Goal: Information Seeking & Learning: Learn about a topic

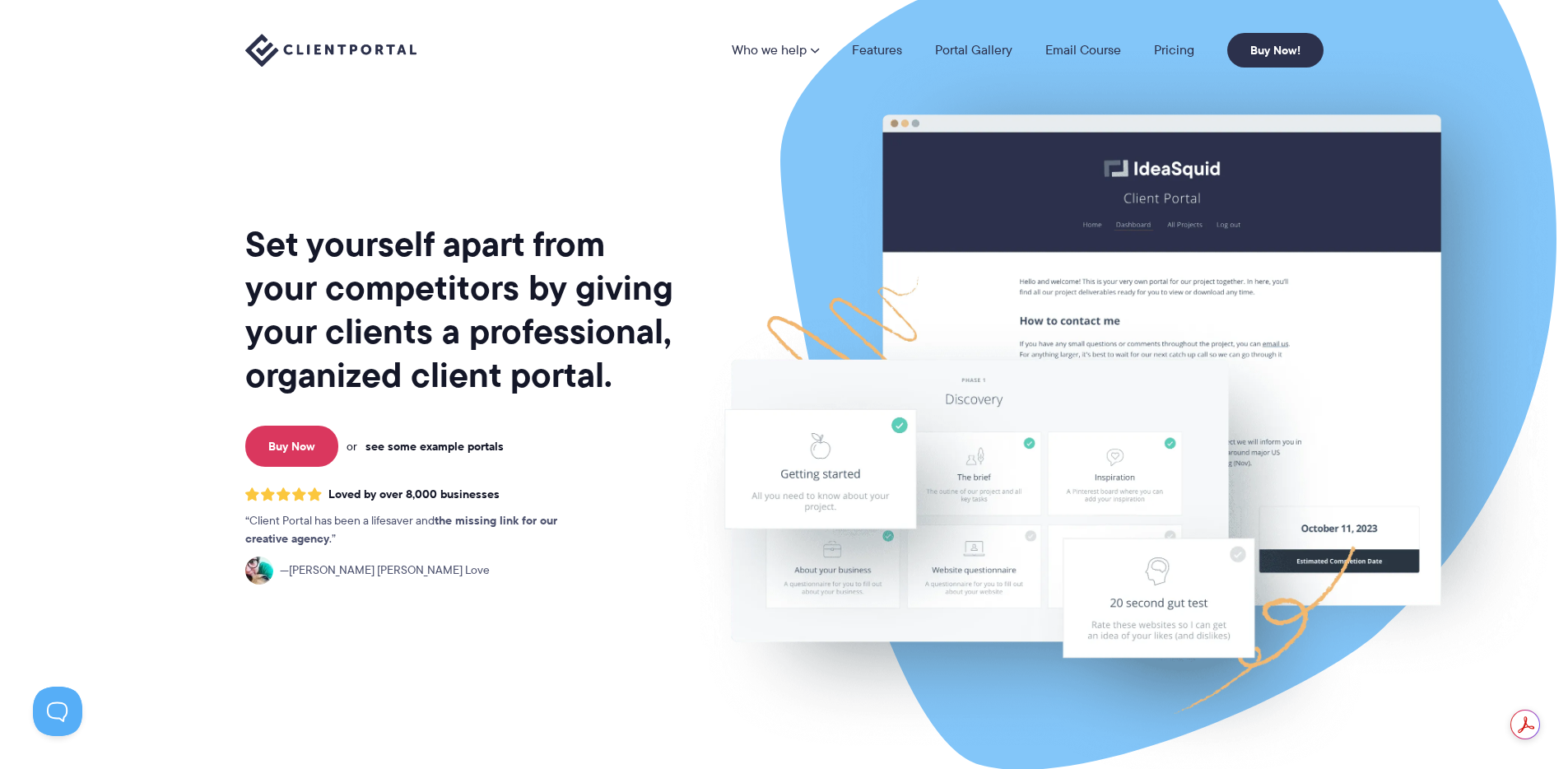
click at [446, 446] on link "see some example portals" at bounding box center [434, 446] width 138 height 14
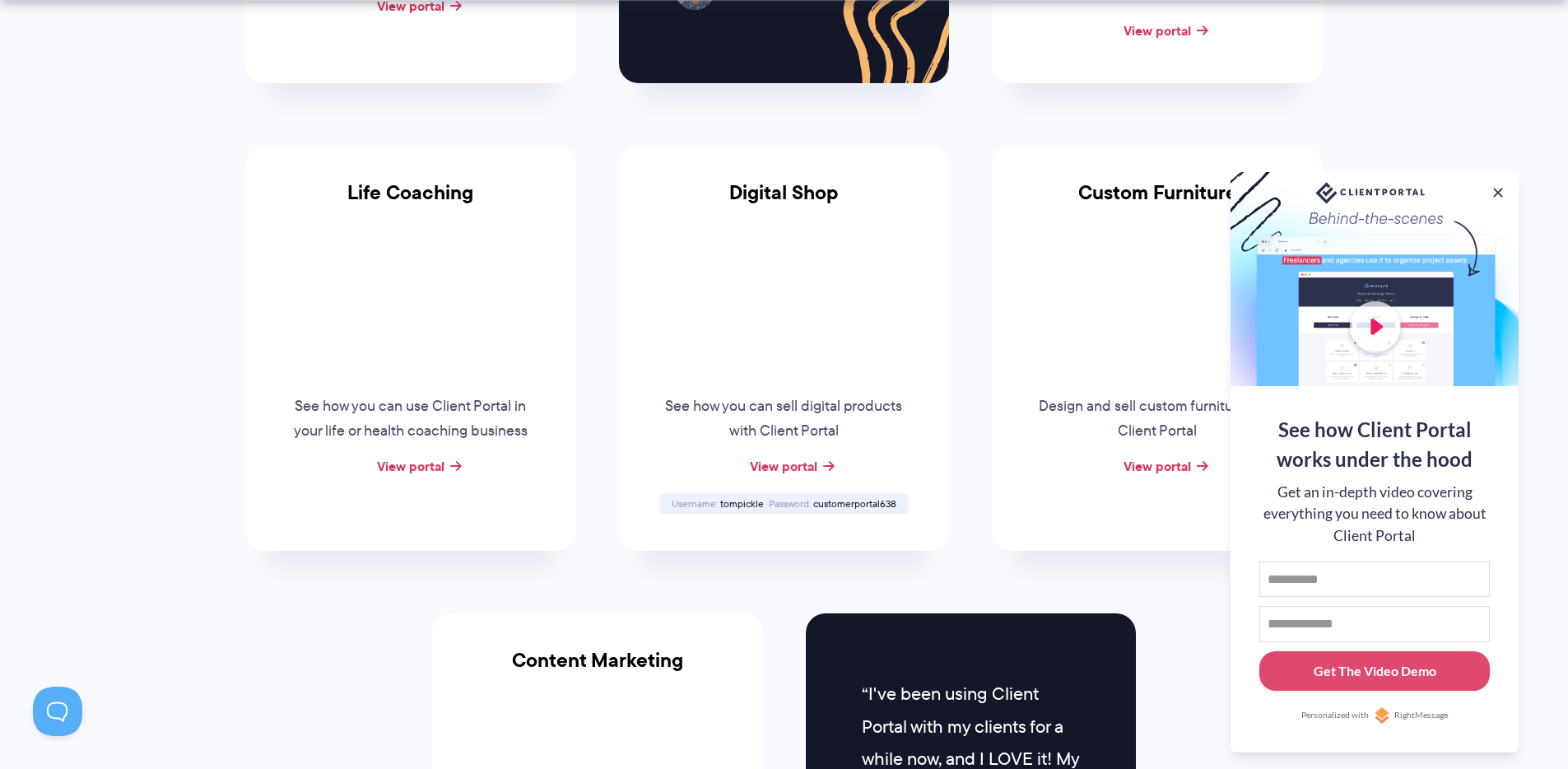
scroll to position [1162, 0]
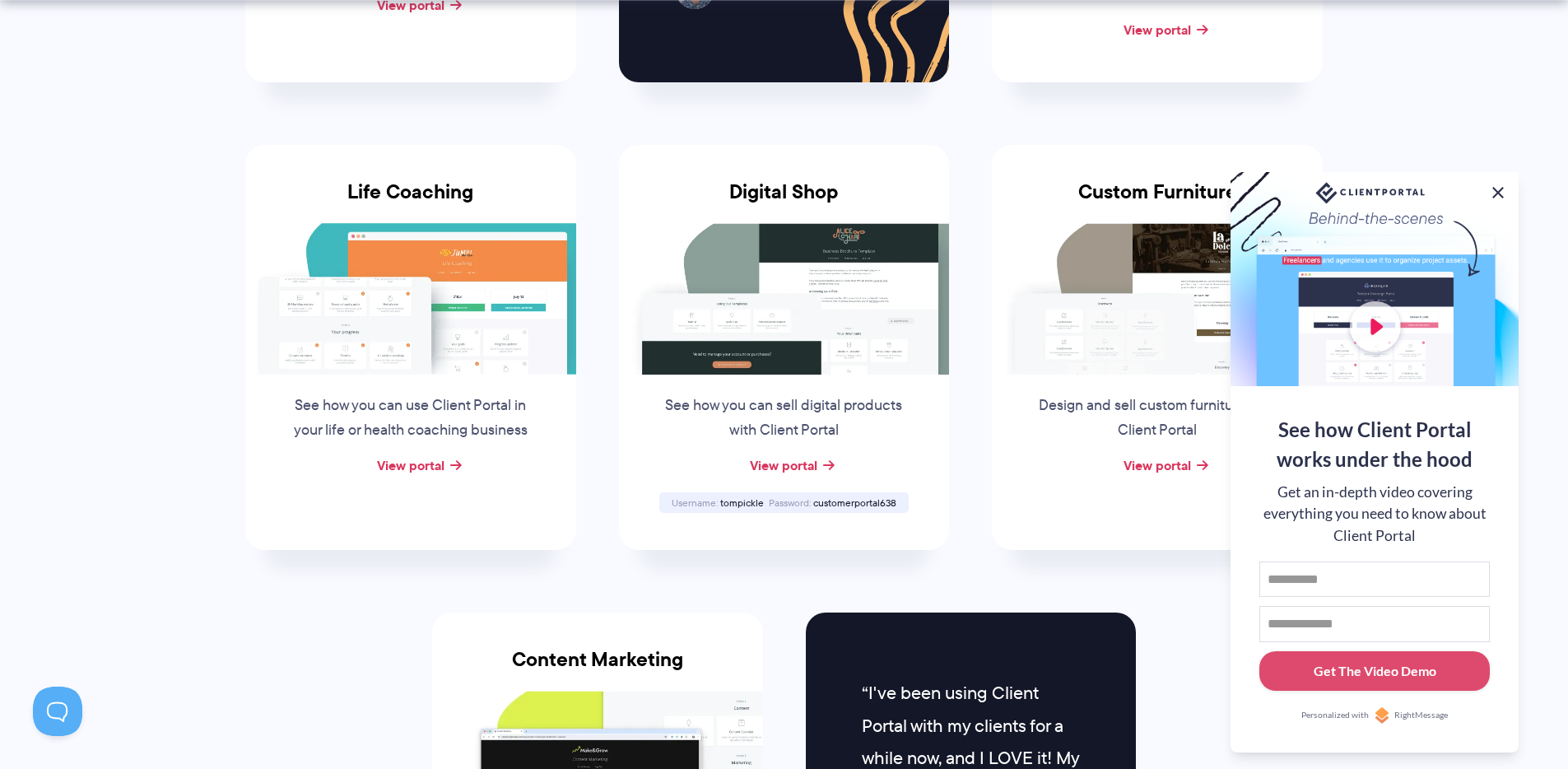
click at [1497, 191] on button at bounding box center [1497, 192] width 20 height 20
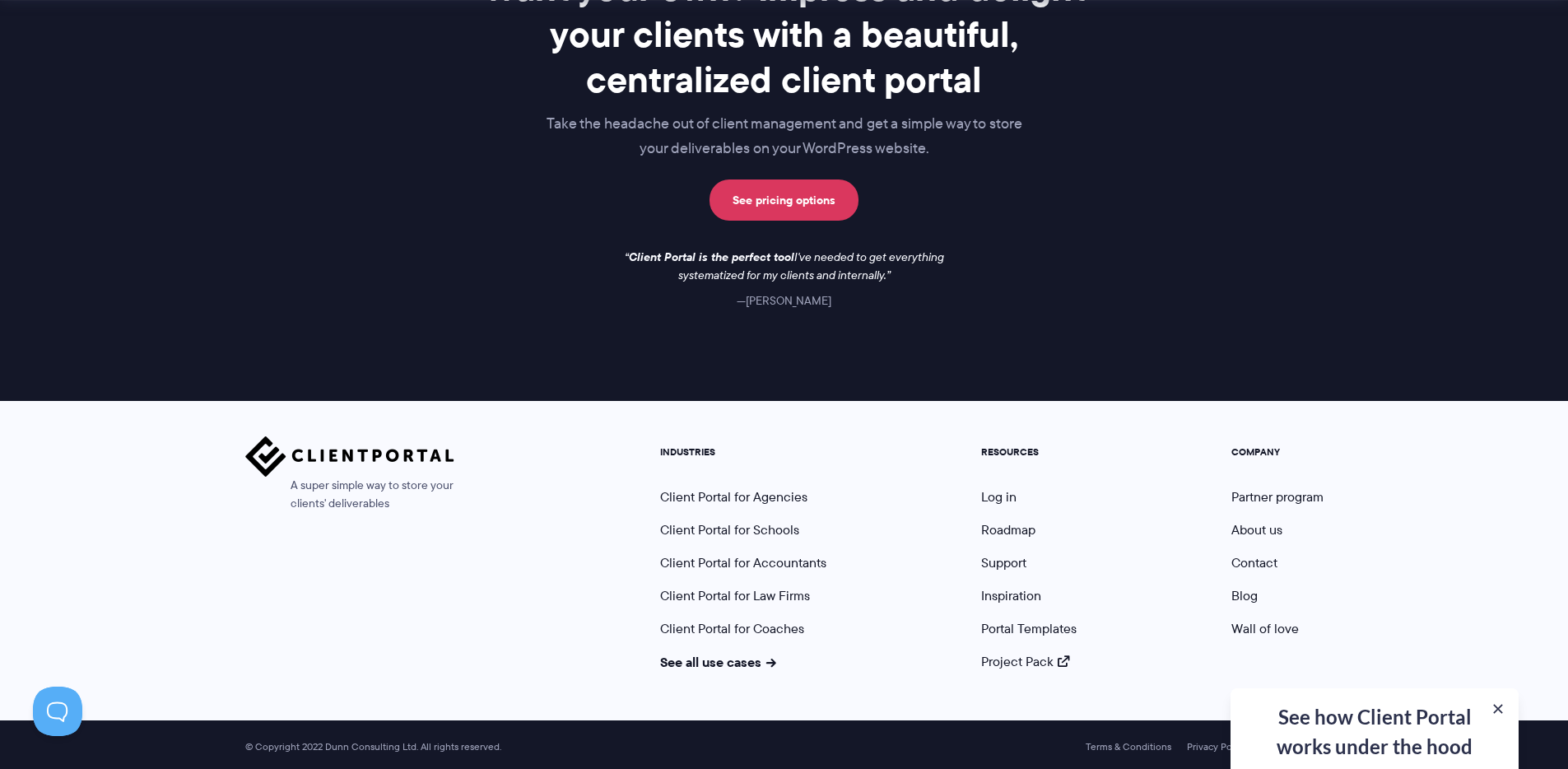
scroll to position [2381, 0]
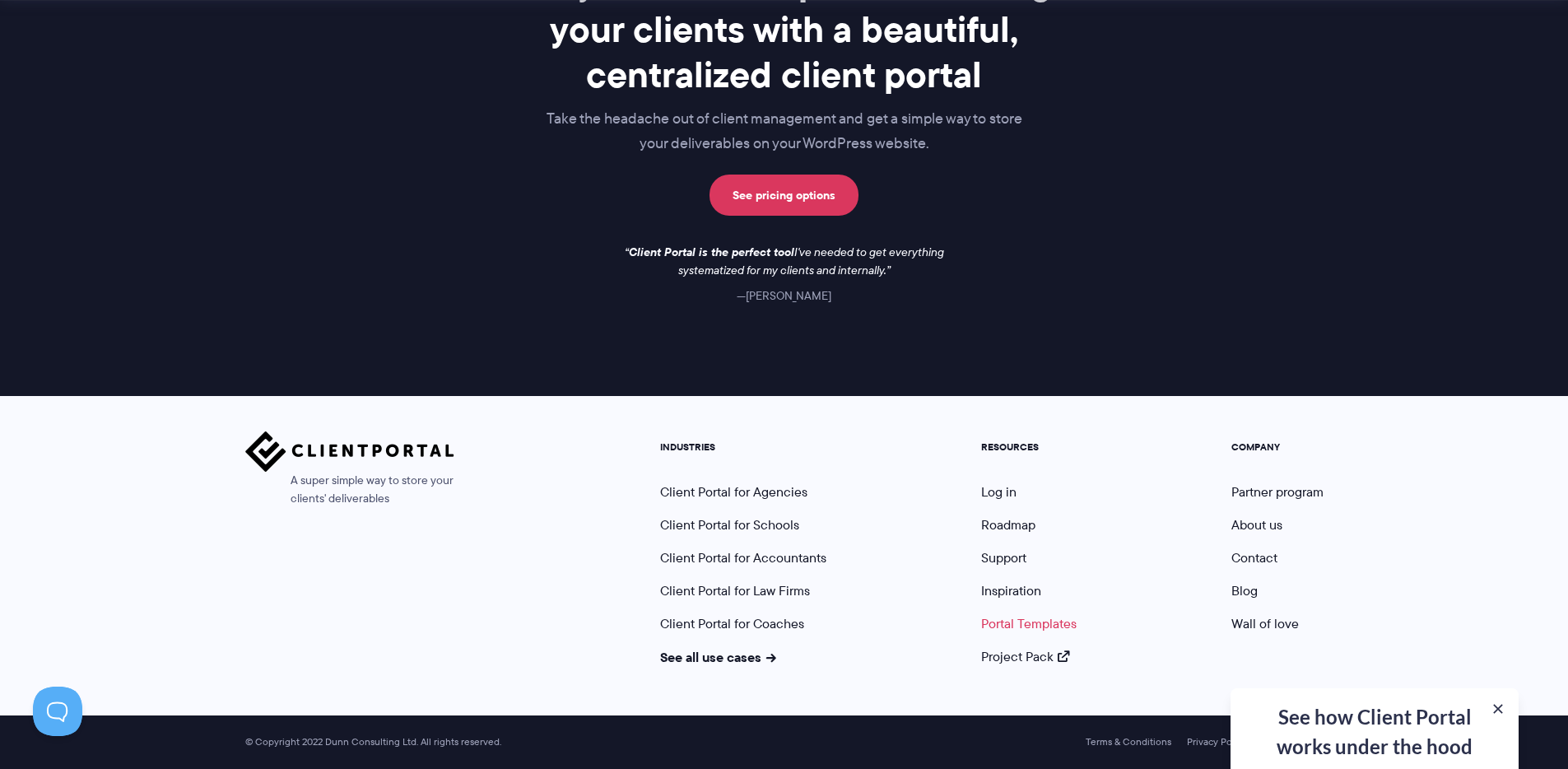
click at [1002, 614] on link "Portal Templates" at bounding box center [1029, 624] width 95 height 19
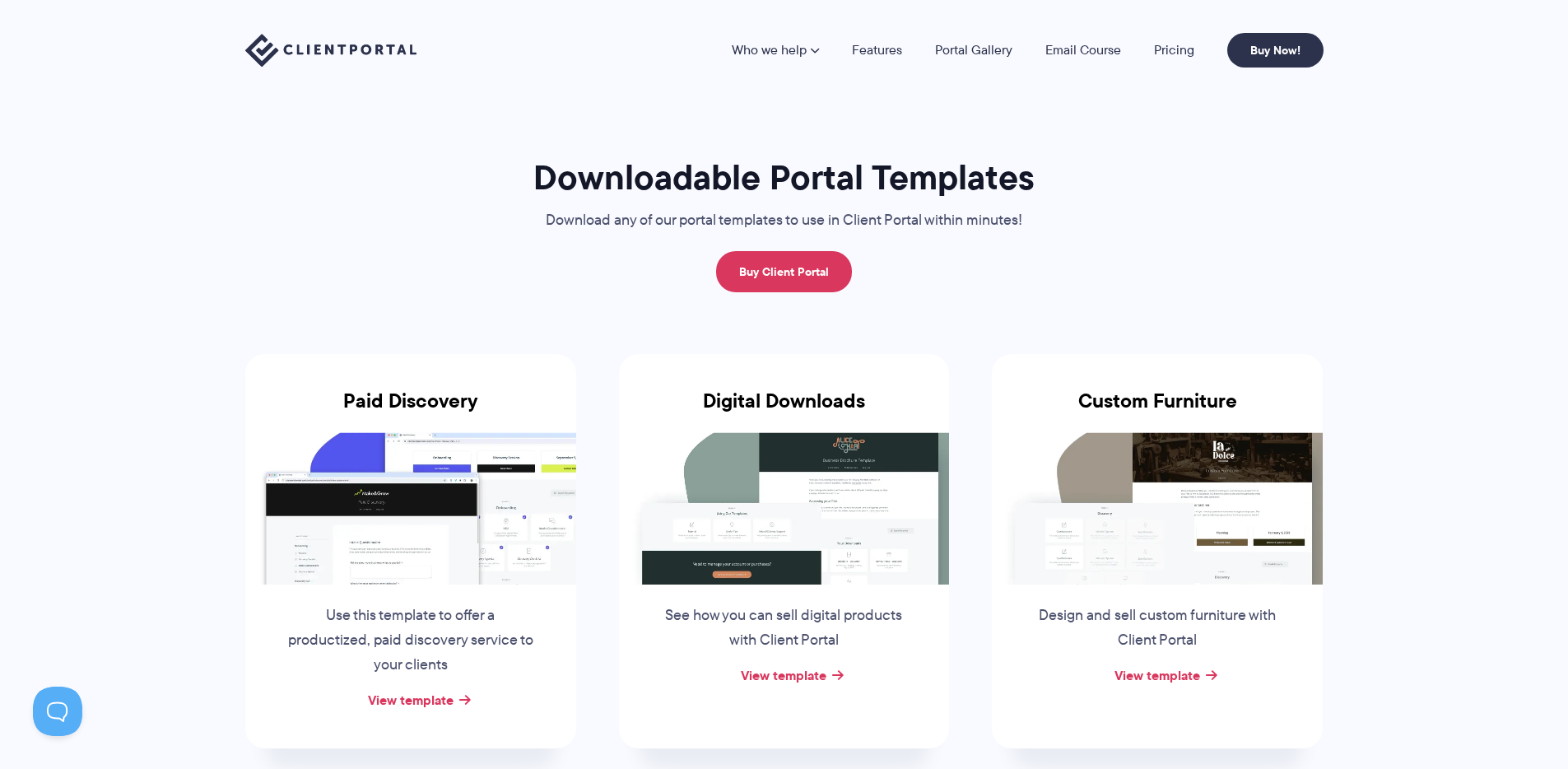
click at [445, 527] on img at bounding box center [411, 508] width 331 height 151
click at [985, 46] on link "Portal Gallery" at bounding box center [973, 50] width 77 height 14
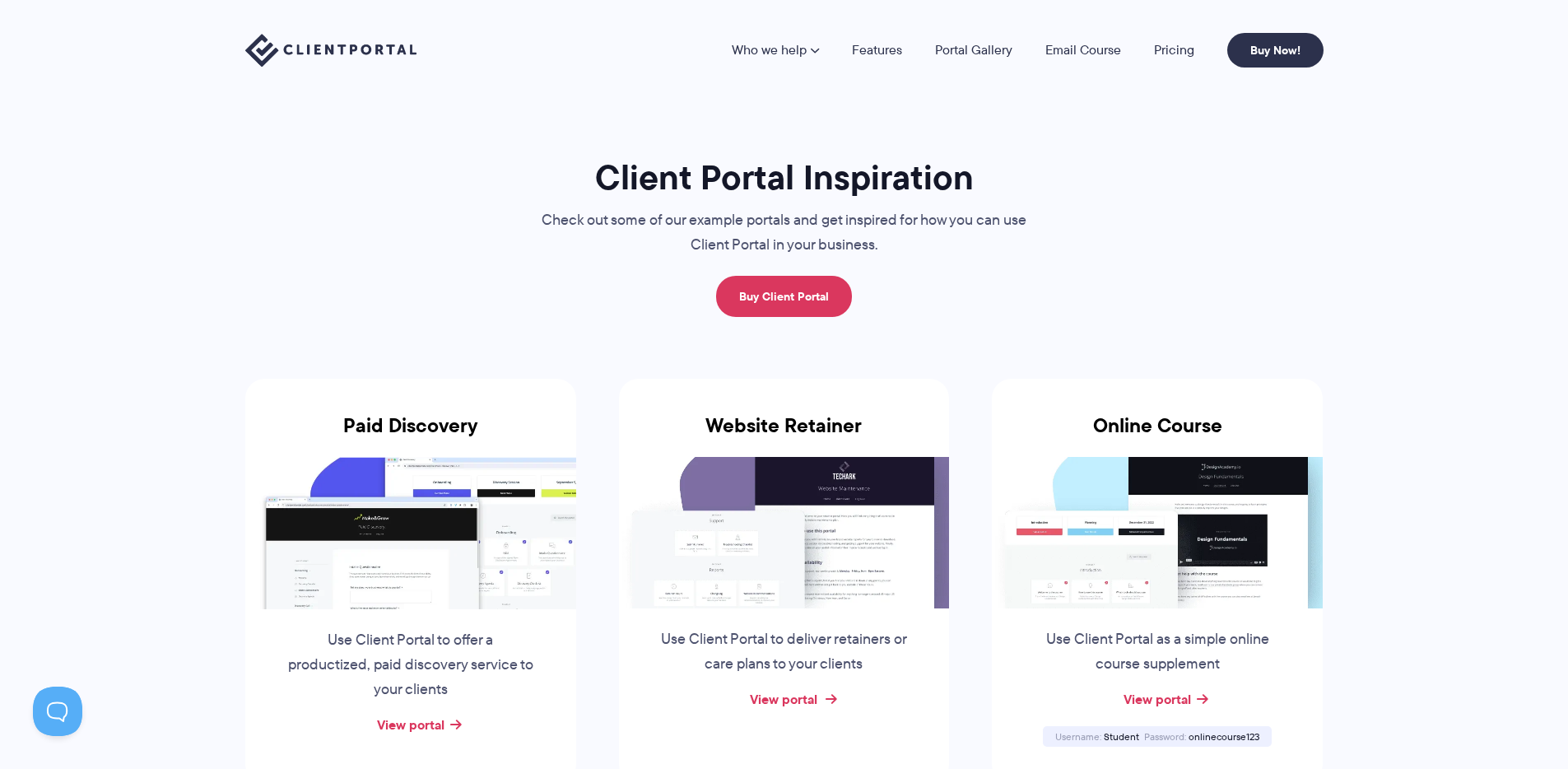
click at [804, 702] on link "View portal" at bounding box center [783, 698] width 67 height 20
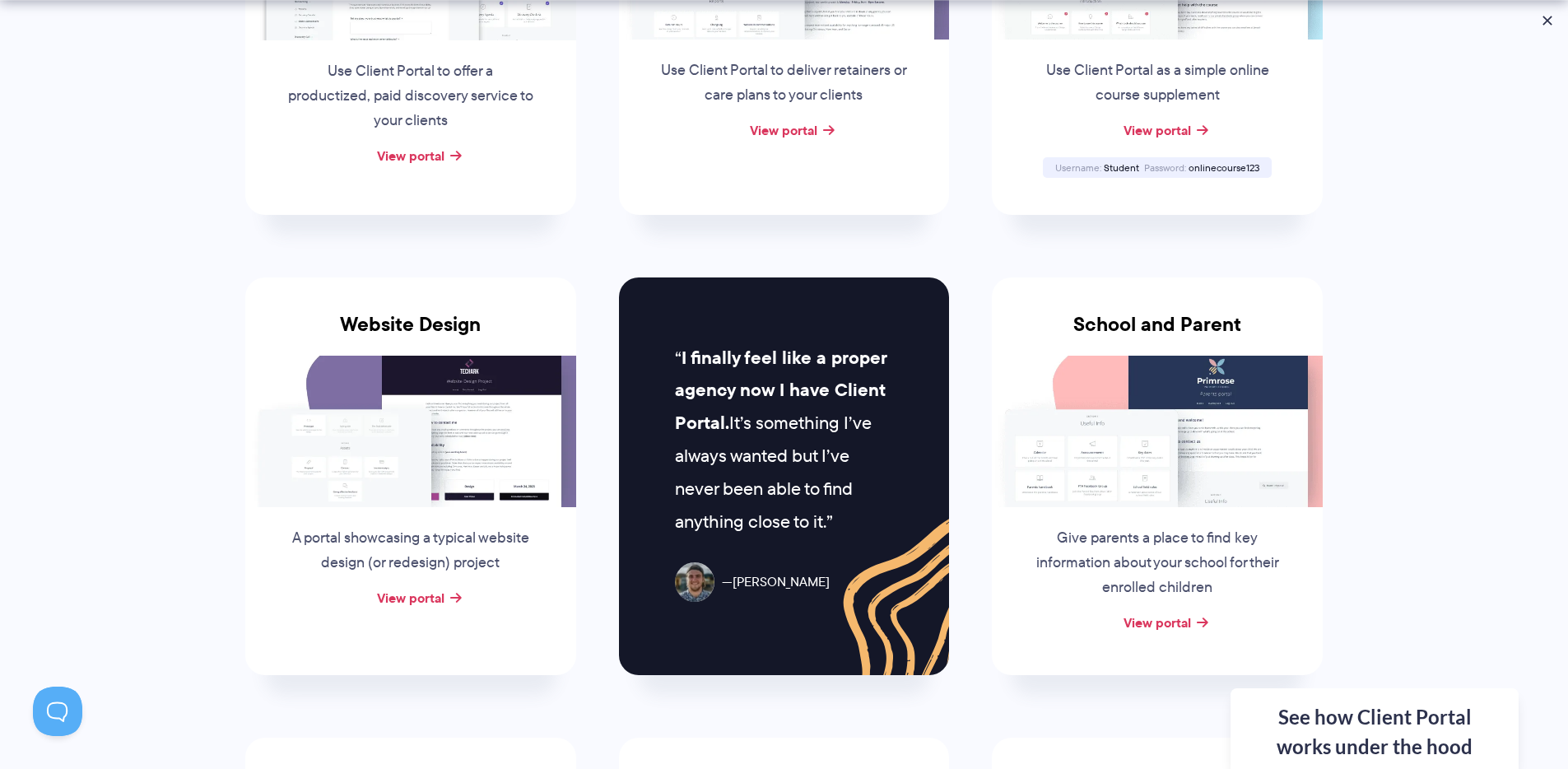
scroll to position [603, 0]
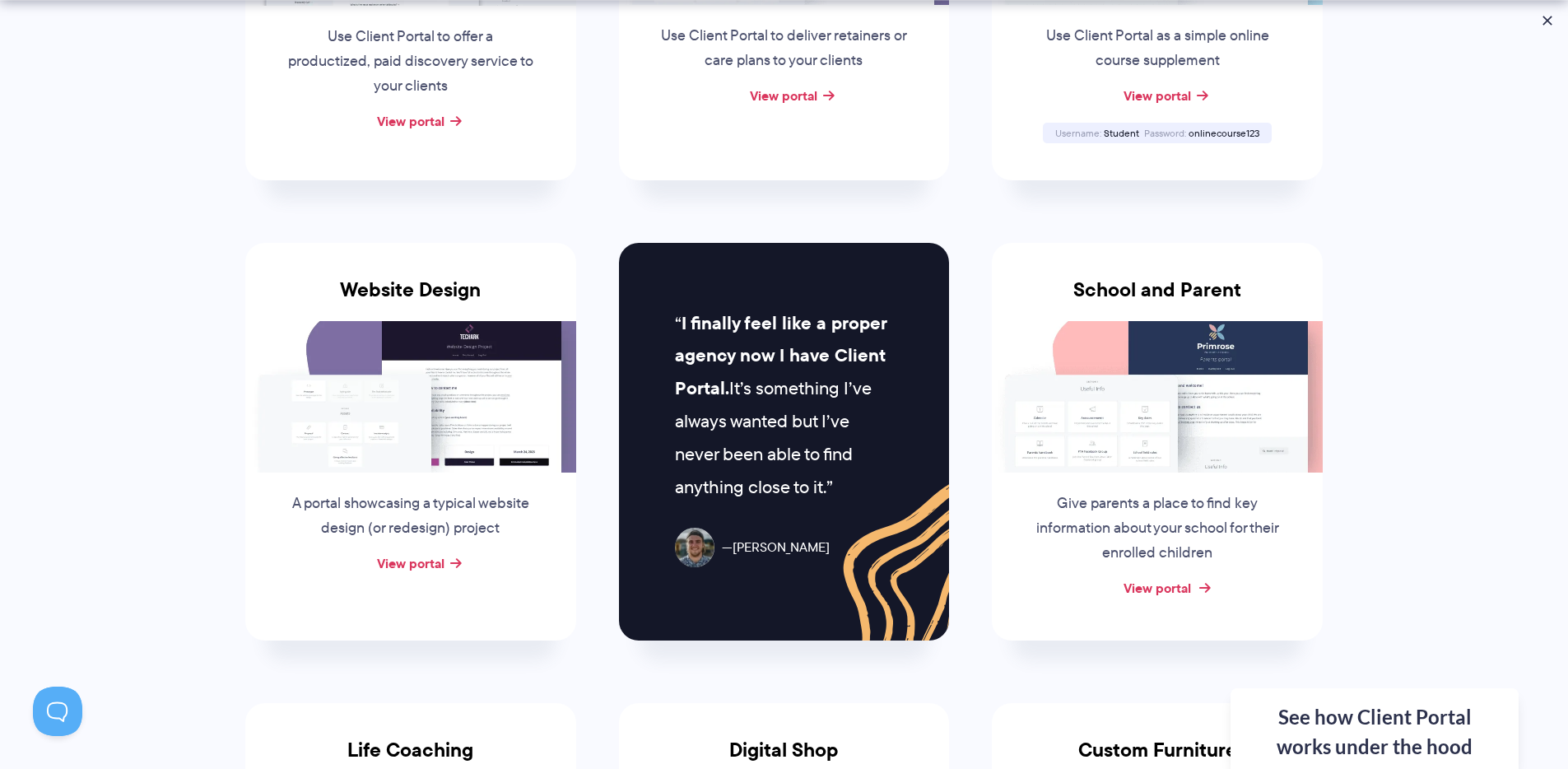
click at [1166, 591] on link "View portal" at bounding box center [1157, 587] width 67 height 20
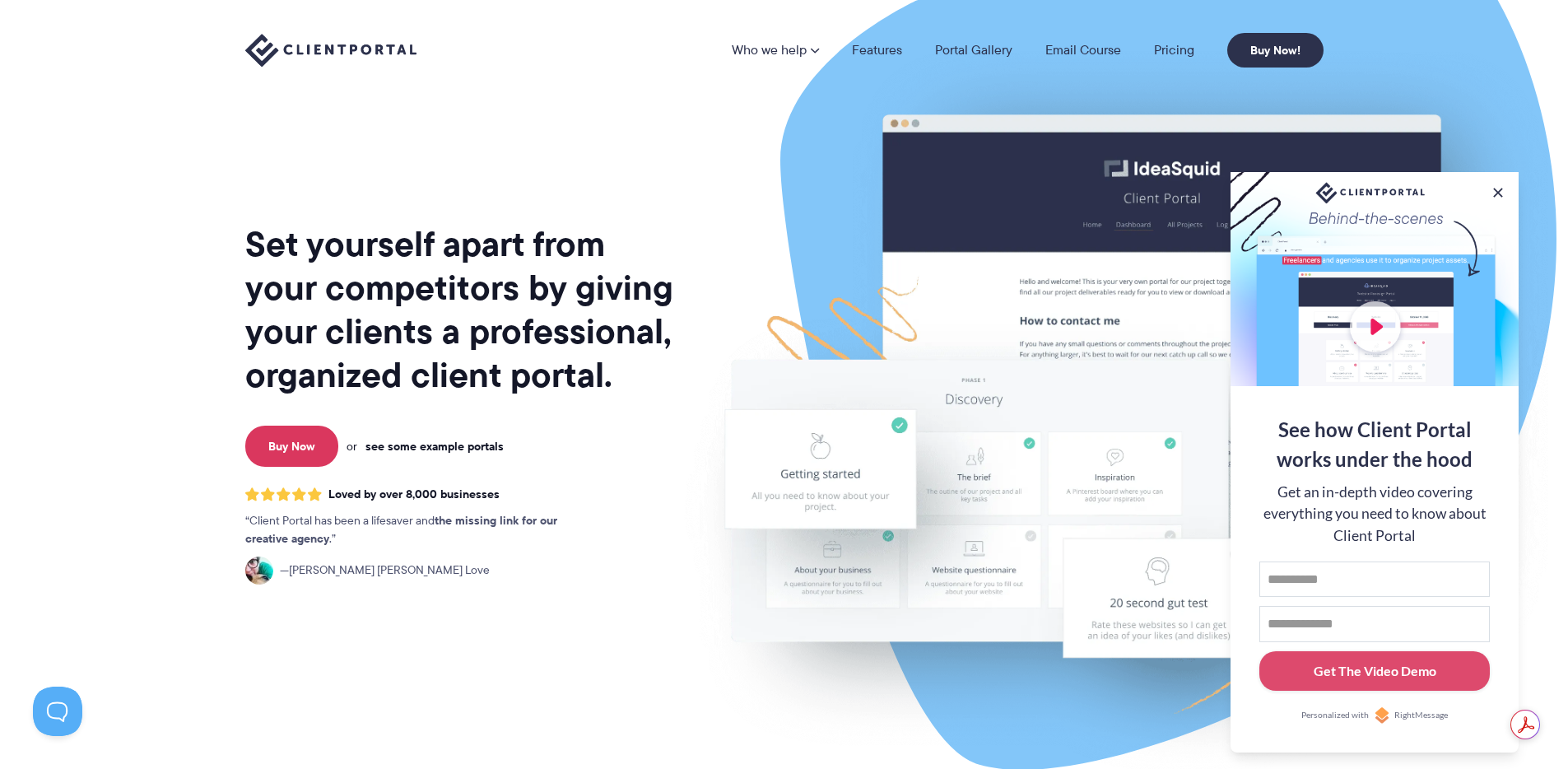
click at [436, 448] on link "see some example portals" at bounding box center [434, 446] width 138 height 14
